Goal: Task Accomplishment & Management: Manage account settings

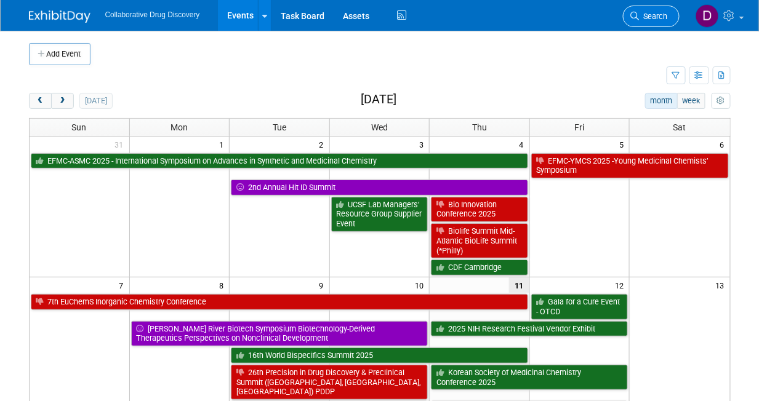
click at [650, 21] on link "Search" at bounding box center [651, 17] width 57 height 22
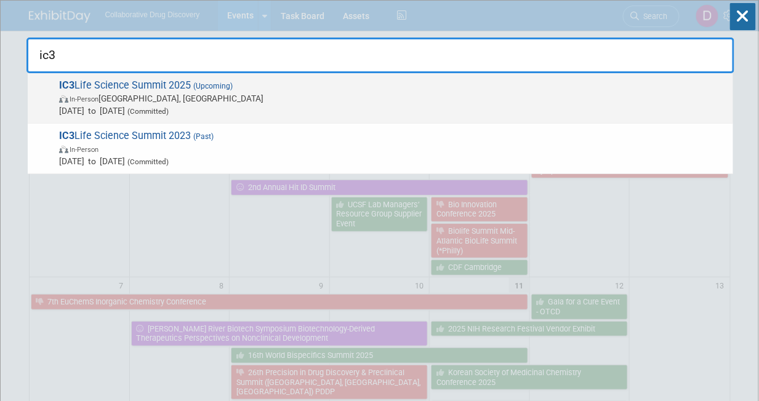
type input "ic3"
click at [279, 97] on span "In-Person [GEOGRAPHIC_DATA], [GEOGRAPHIC_DATA]" at bounding box center [393, 98] width 668 height 12
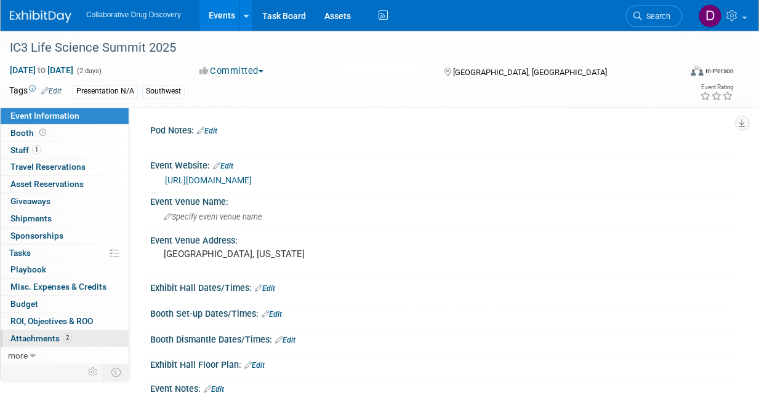
click at [65, 334] on span "2" at bounding box center [67, 338] width 9 height 9
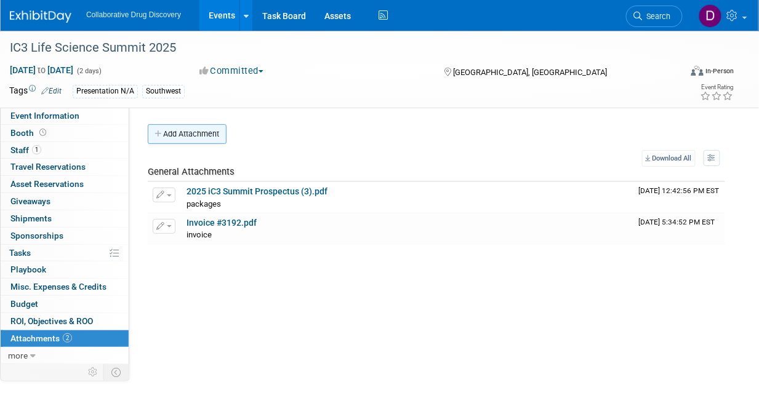
click at [203, 143] on button "Add Attachment" at bounding box center [187, 134] width 79 height 20
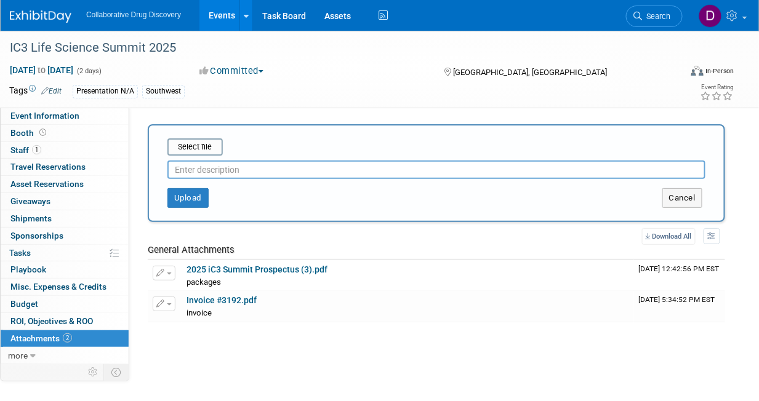
click at [210, 159] on div at bounding box center [436, 167] width 538 height 23
click at [211, 150] on input "file" at bounding box center [148, 147] width 147 height 15
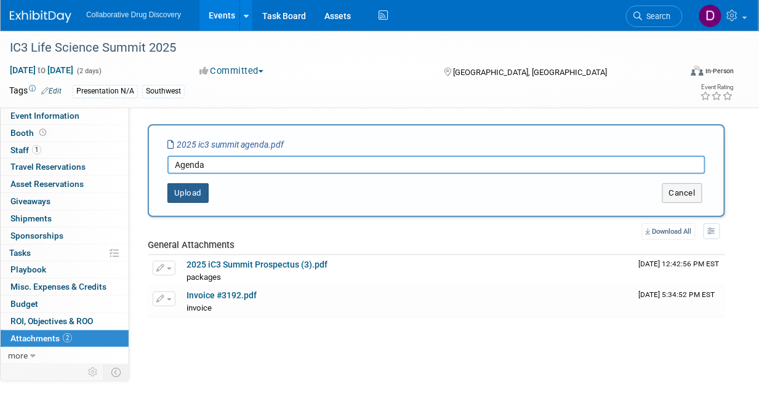
type input "Agenda"
click at [167, 198] on button "Upload" at bounding box center [187, 193] width 41 height 20
